Goal: Task Accomplishment & Management: Manage account settings

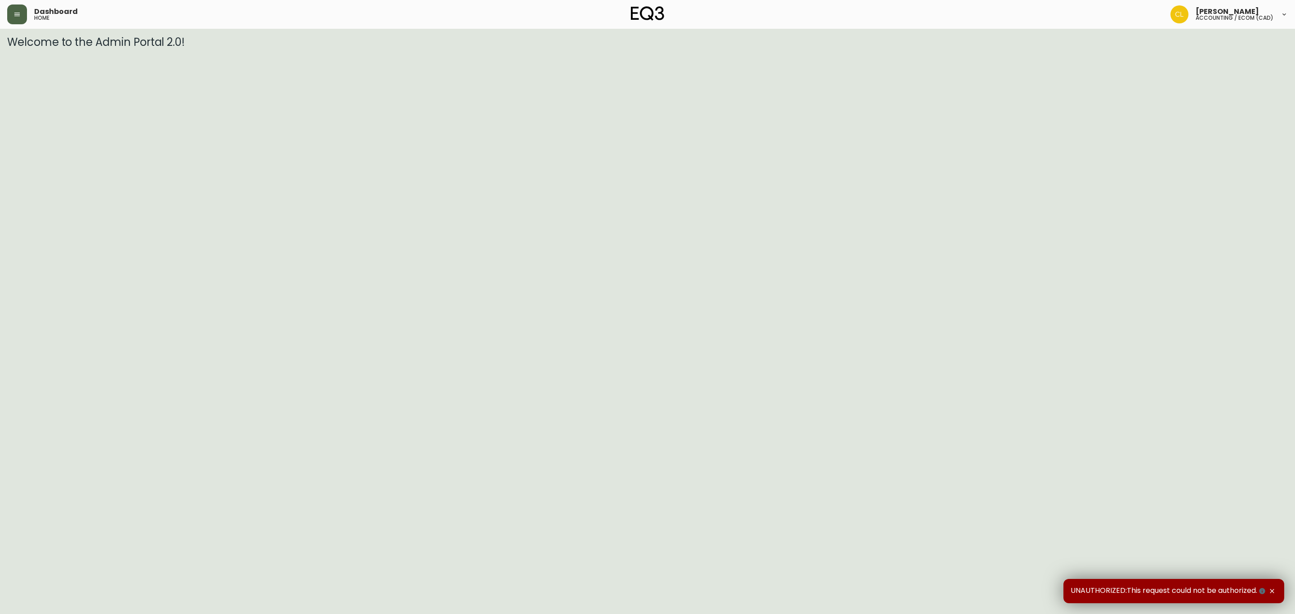
click at [14, 15] on icon "button" at bounding box center [16, 14] width 7 height 7
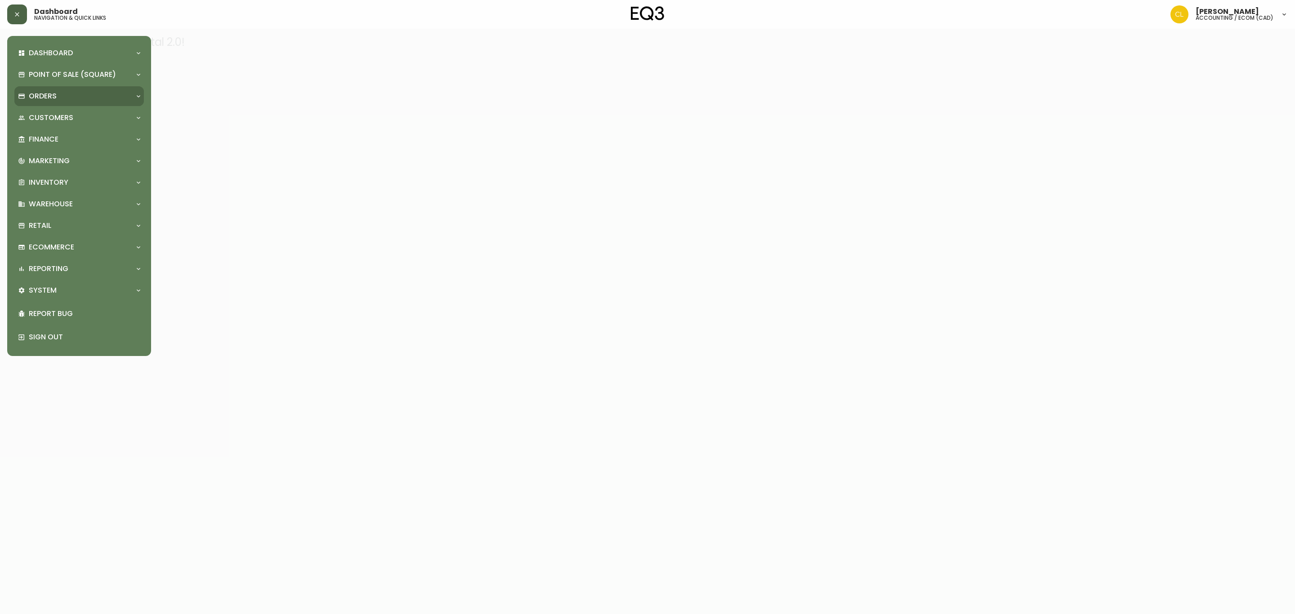
click at [42, 92] on p "Orders" at bounding box center [43, 96] width 28 height 10
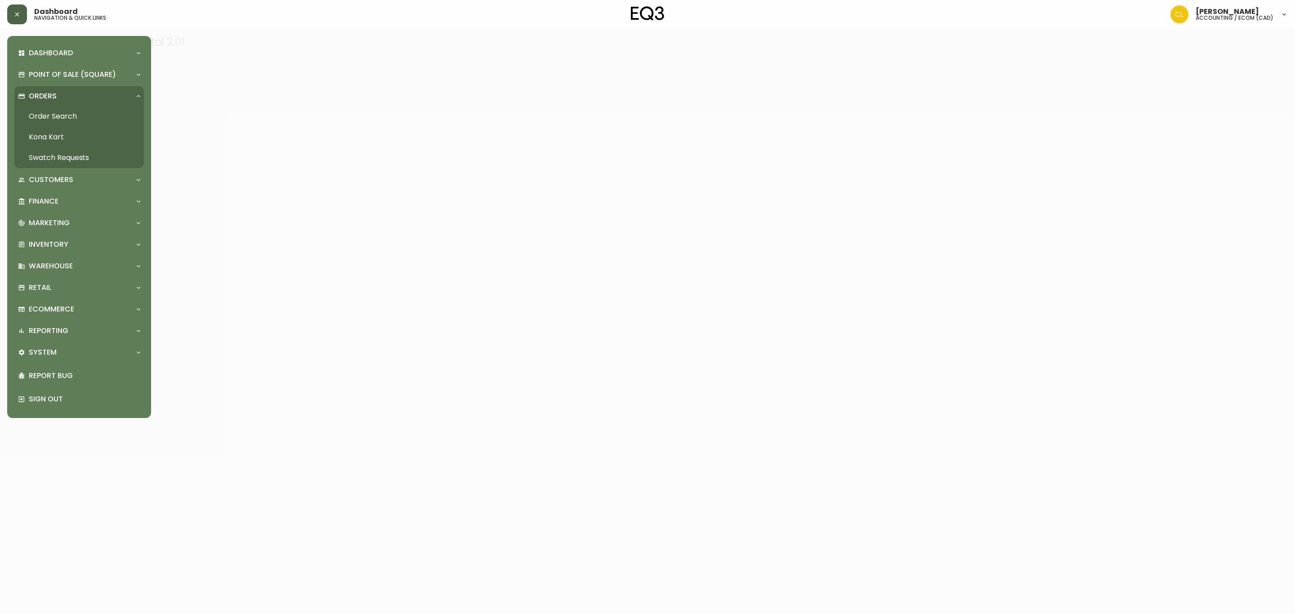
click at [51, 111] on link "Order Search" at bounding box center [78, 116] width 129 height 21
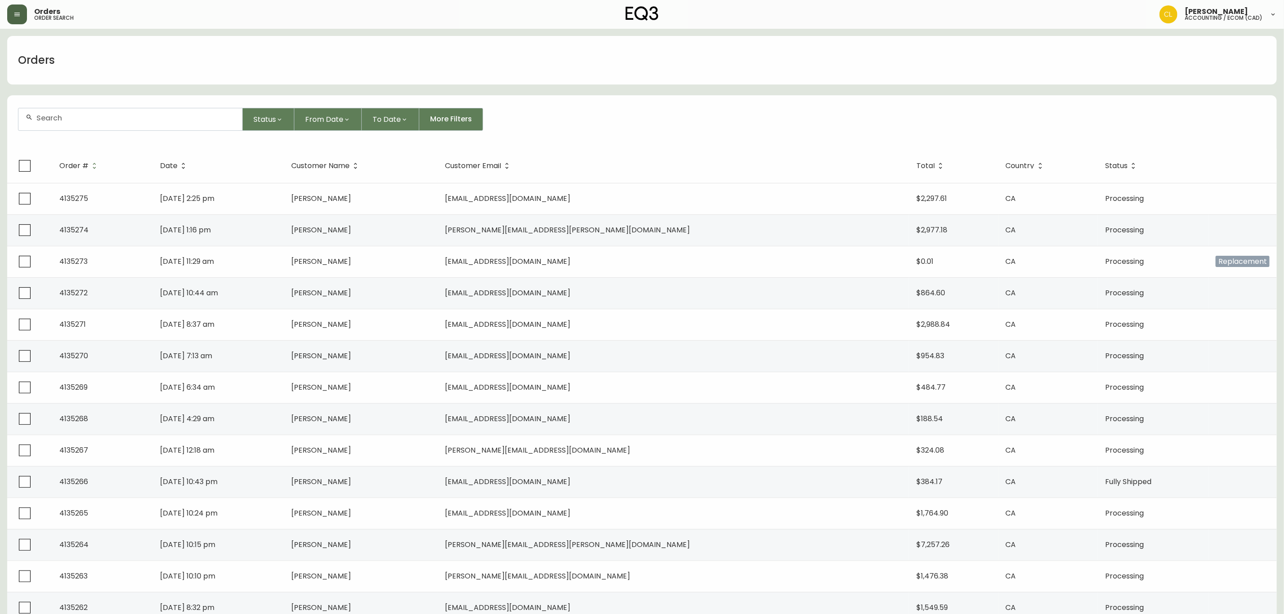
click at [148, 127] on div at bounding box center [130, 119] width 224 height 22
paste input "4133219"
type input "4133219"
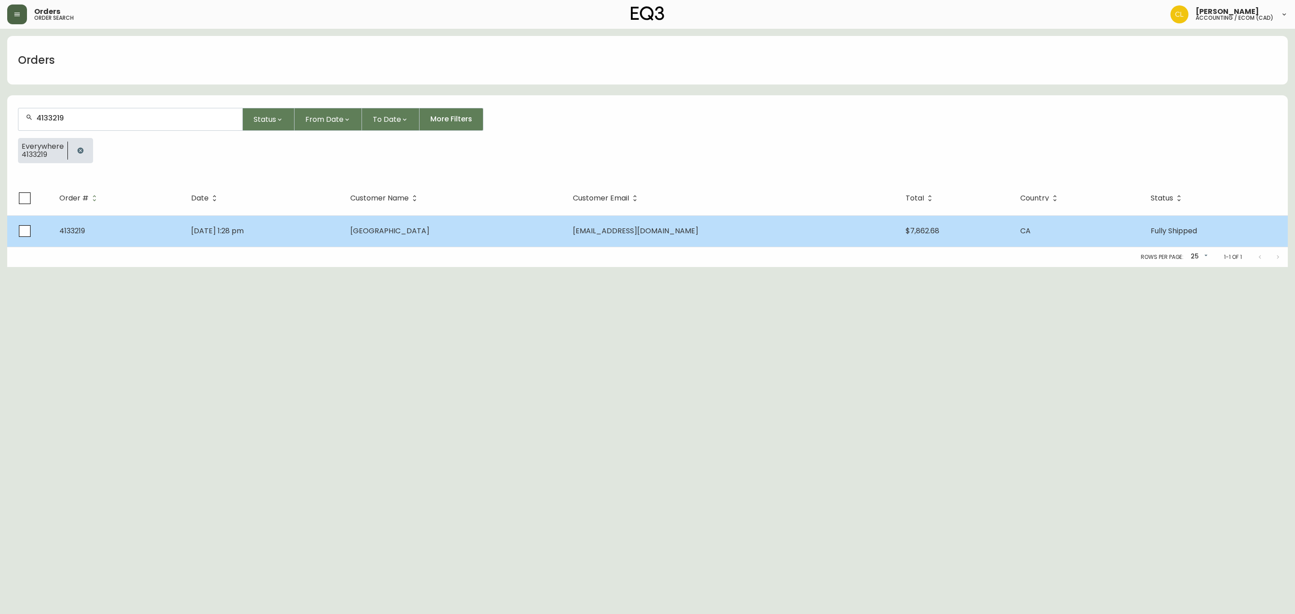
click at [429, 229] on span "[GEOGRAPHIC_DATA]" at bounding box center [389, 231] width 79 height 10
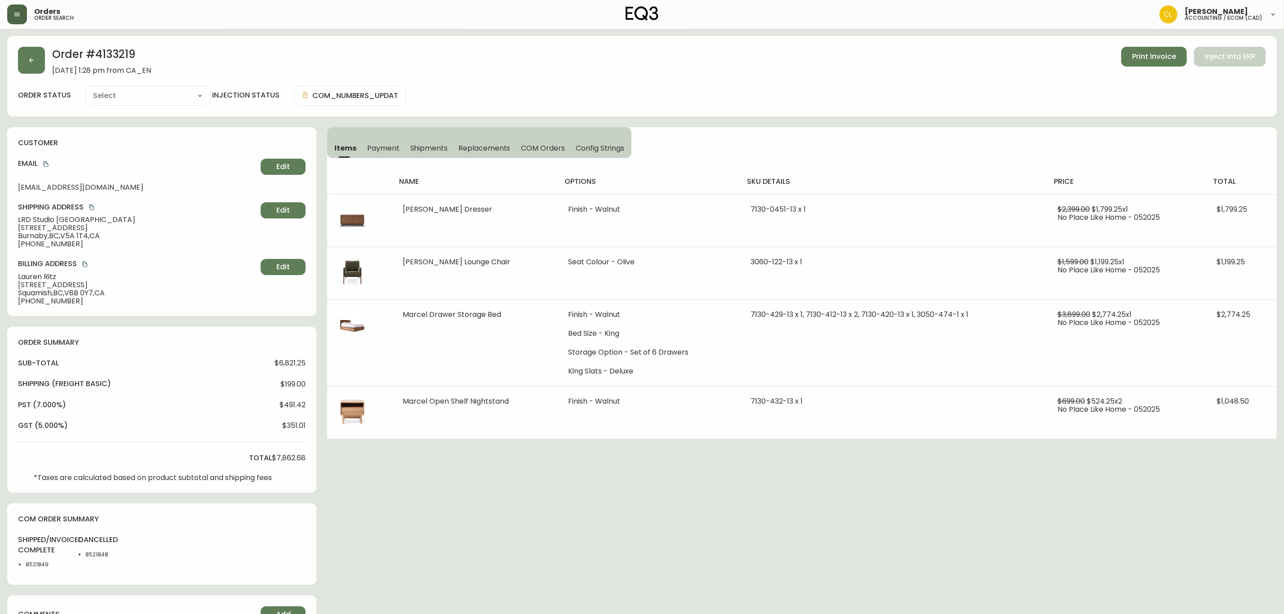
type input "Fully Shipped"
select select "FULLY_SHIPPED"
click at [382, 147] on span "Payment" at bounding box center [383, 147] width 32 height 9
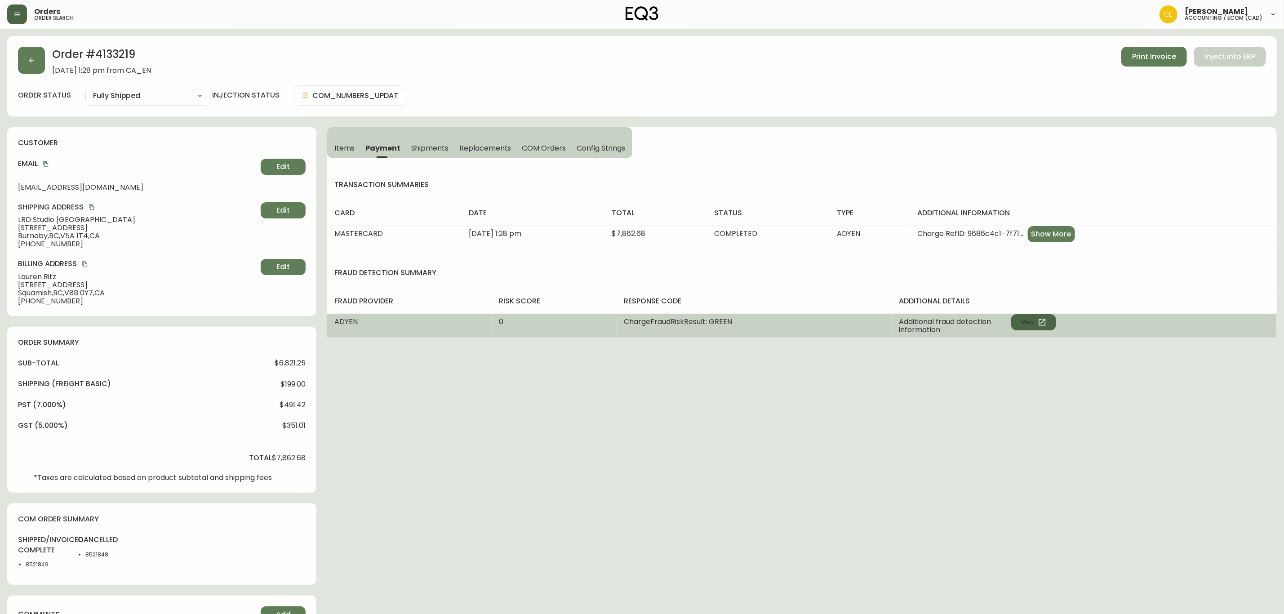
click at [1017, 319] on button "View" at bounding box center [1033, 322] width 45 height 16
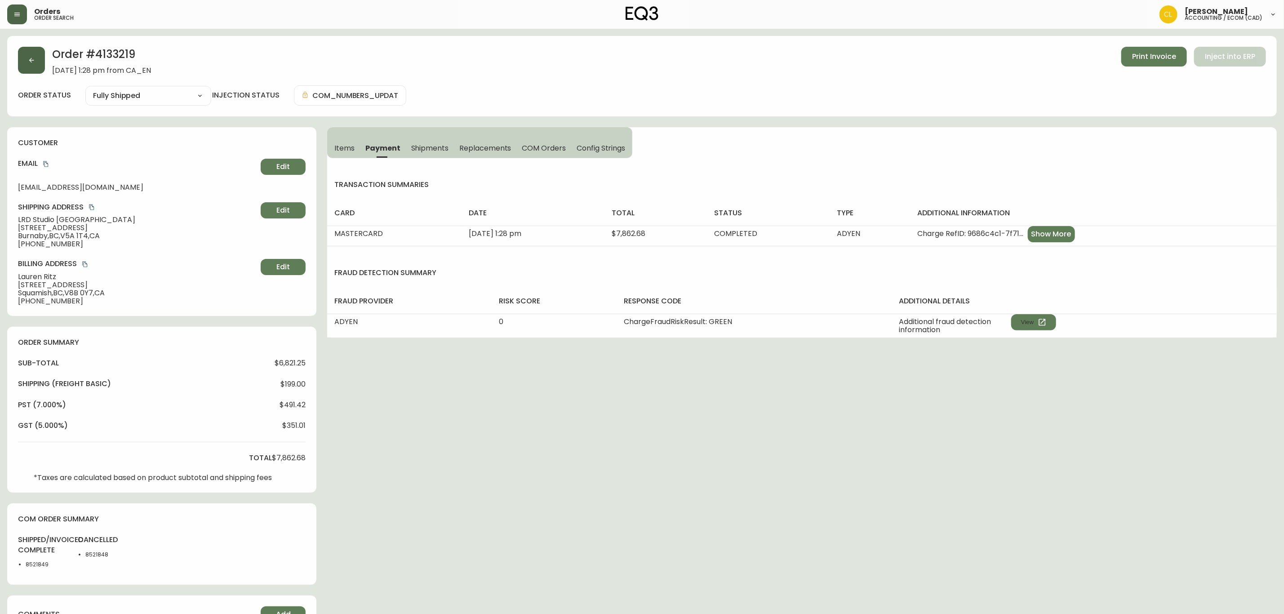
click at [30, 60] on icon "button" at bounding box center [31, 60] width 5 height 5
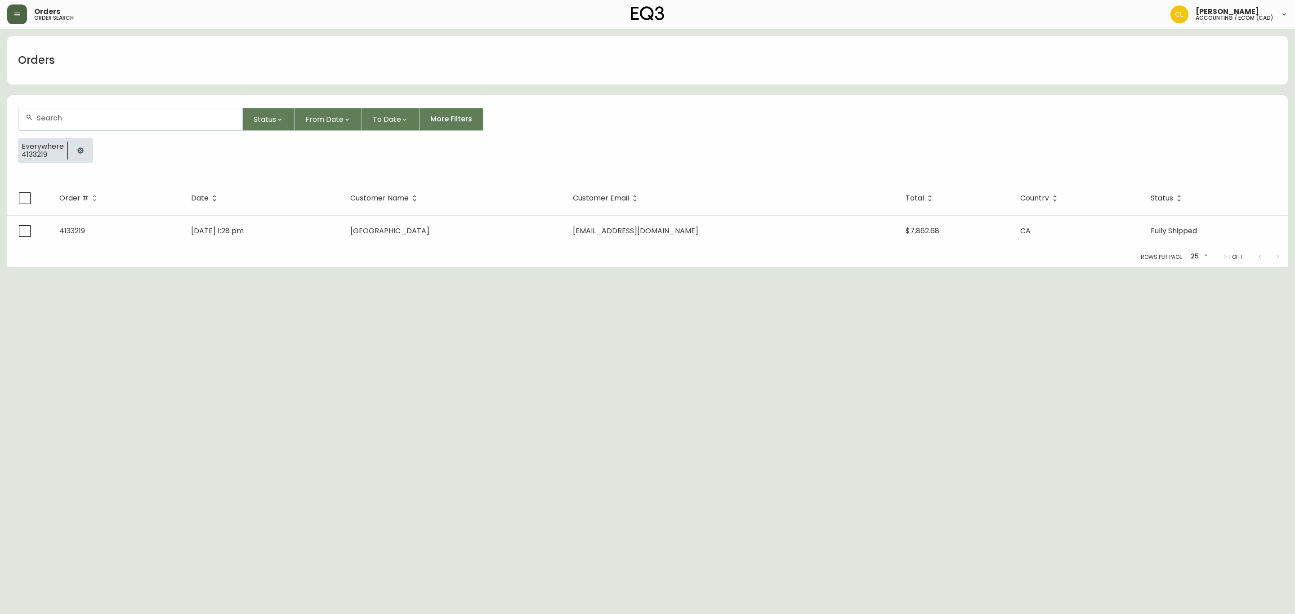
click at [74, 148] on button "button" at bounding box center [80, 151] width 18 height 18
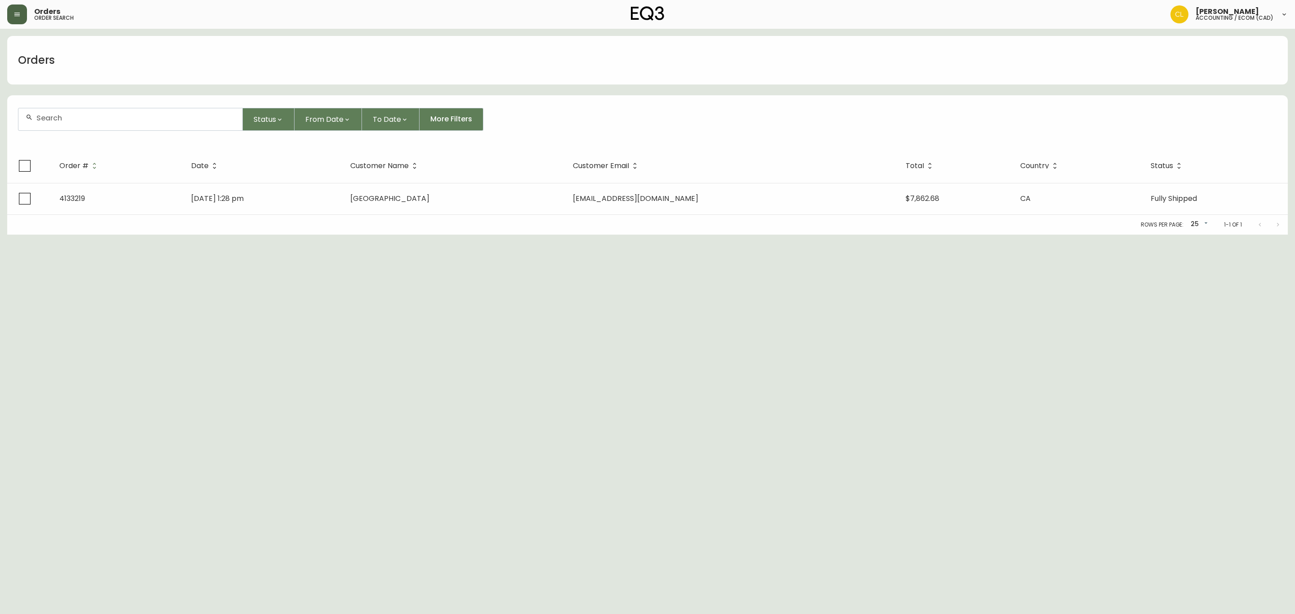
click at [109, 121] on input "text" at bounding box center [135, 118] width 199 height 9
paste input "4134691"
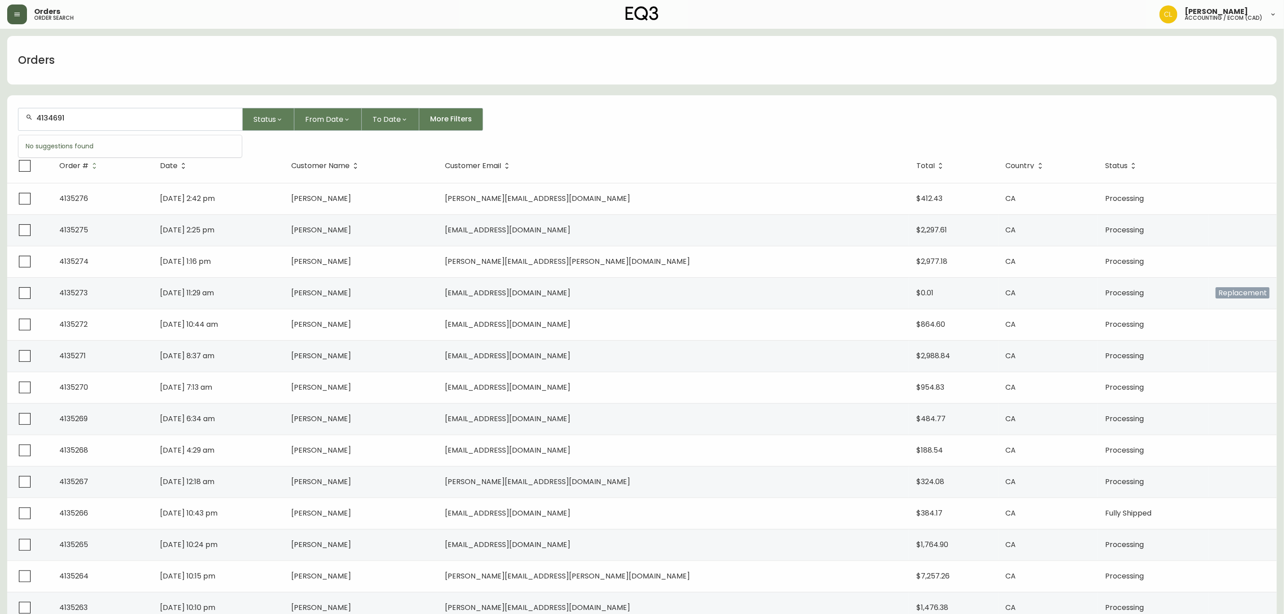
type input "4134691"
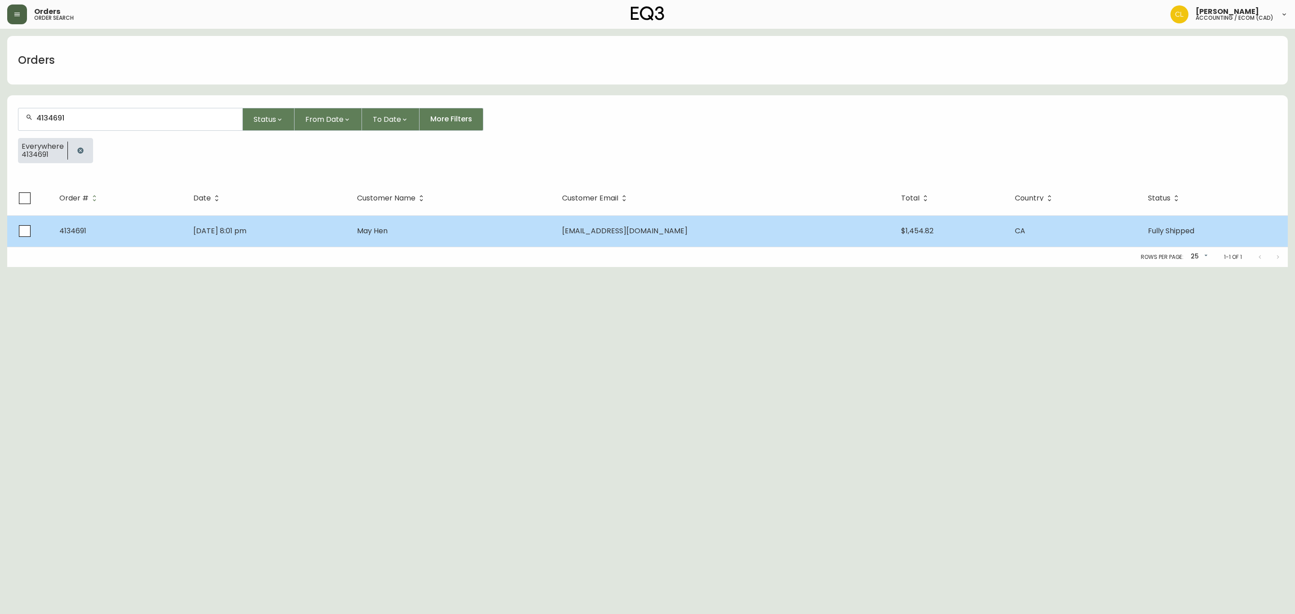
click at [387, 228] on span "May Hen" at bounding box center [372, 231] width 31 height 10
click at [350, 232] on td "[DATE] 8:01 pm" at bounding box center [268, 230] width 164 height 31
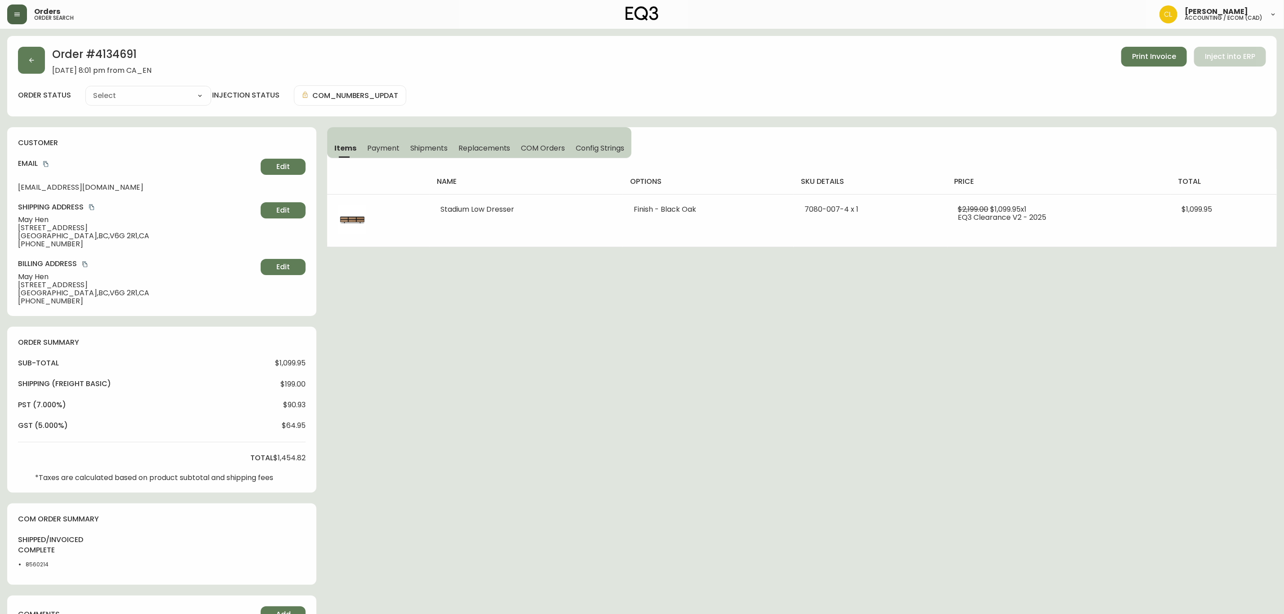
type input "Fully Shipped"
select select "FULLY_SHIPPED"
click at [383, 145] on span "Payment" at bounding box center [383, 147] width 32 height 9
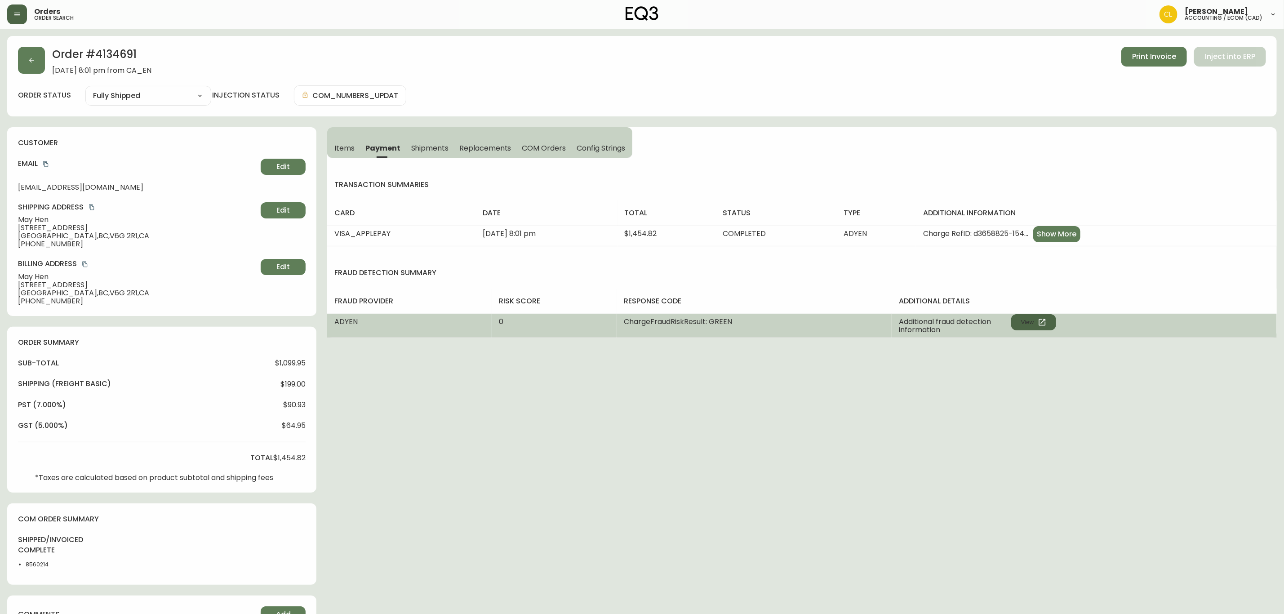
click at [1021, 317] on button "View" at bounding box center [1033, 322] width 45 height 16
